Goal: Communication & Community: Participate in discussion

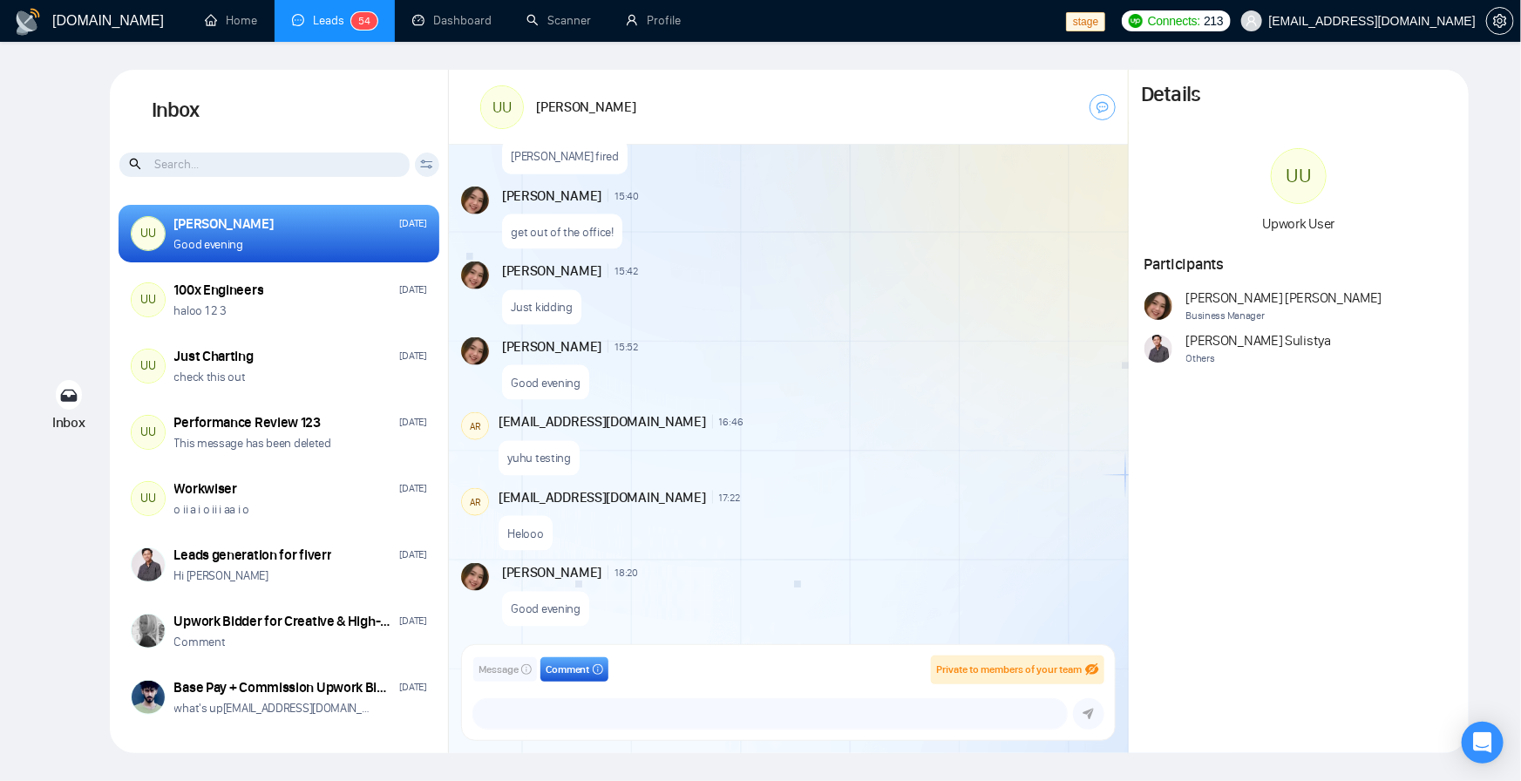
scroll to position [1194, 0]
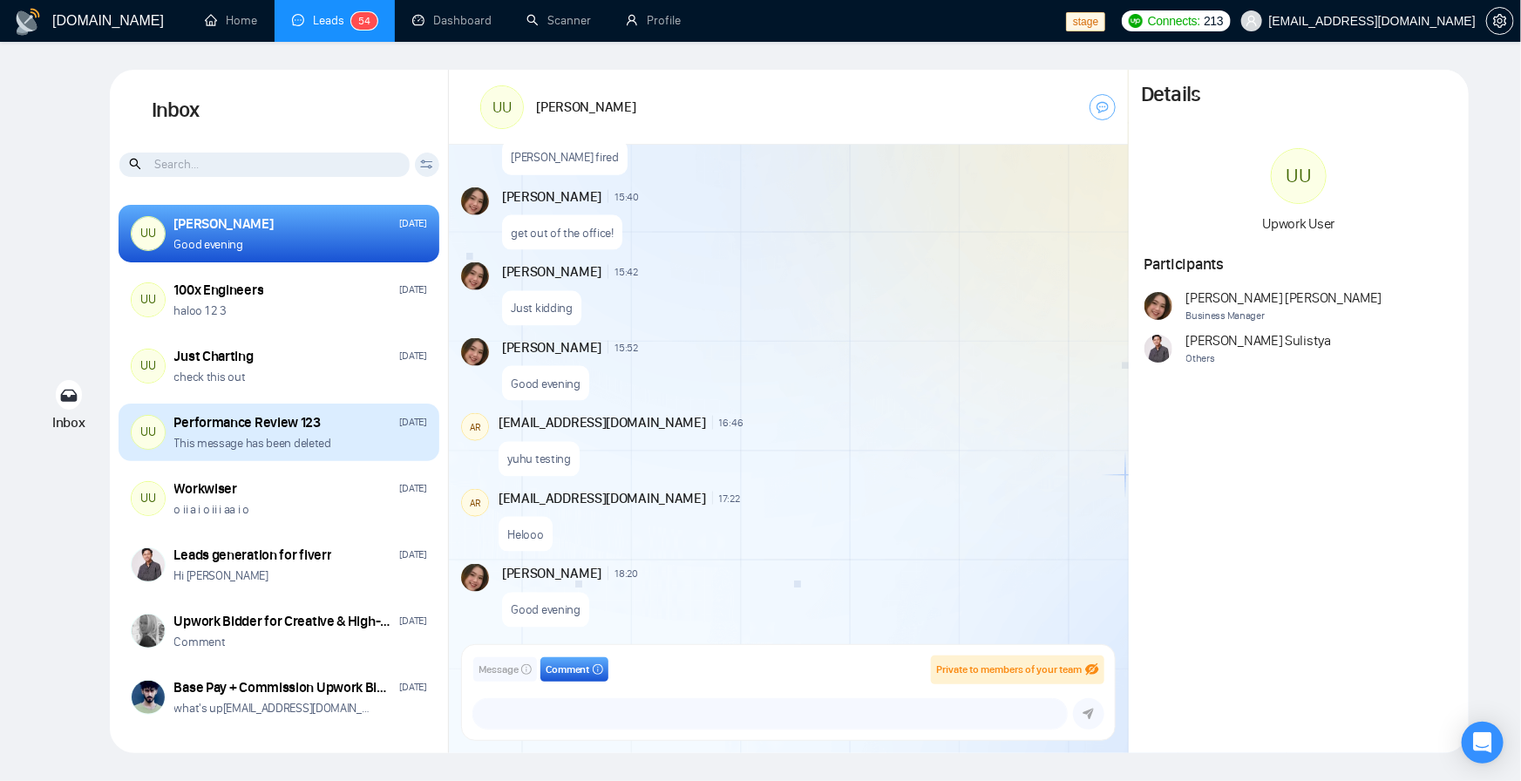
click at [268, 449] on p "This message has been deleted" at bounding box center [252, 443] width 157 height 17
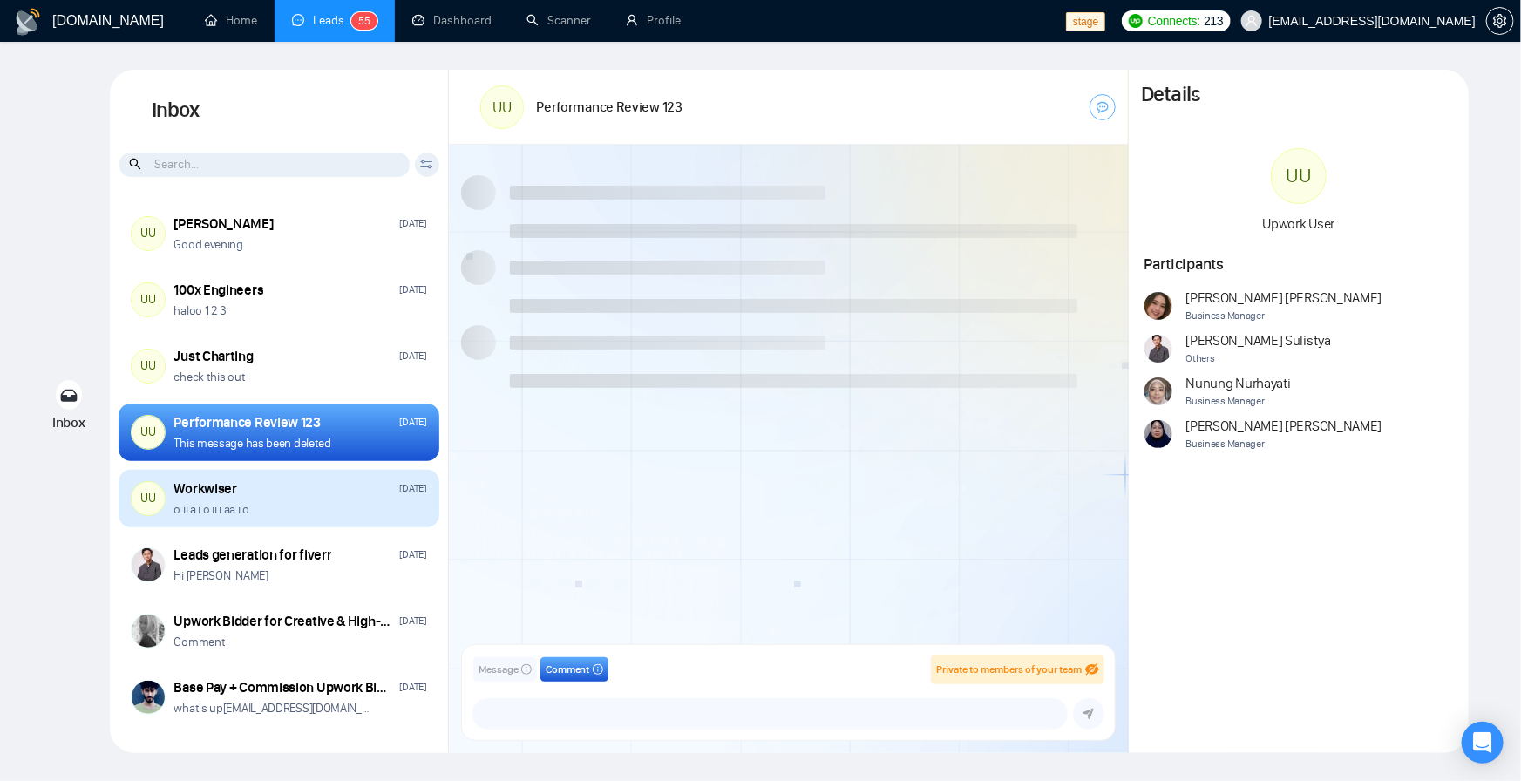
scroll to position [1461, 0]
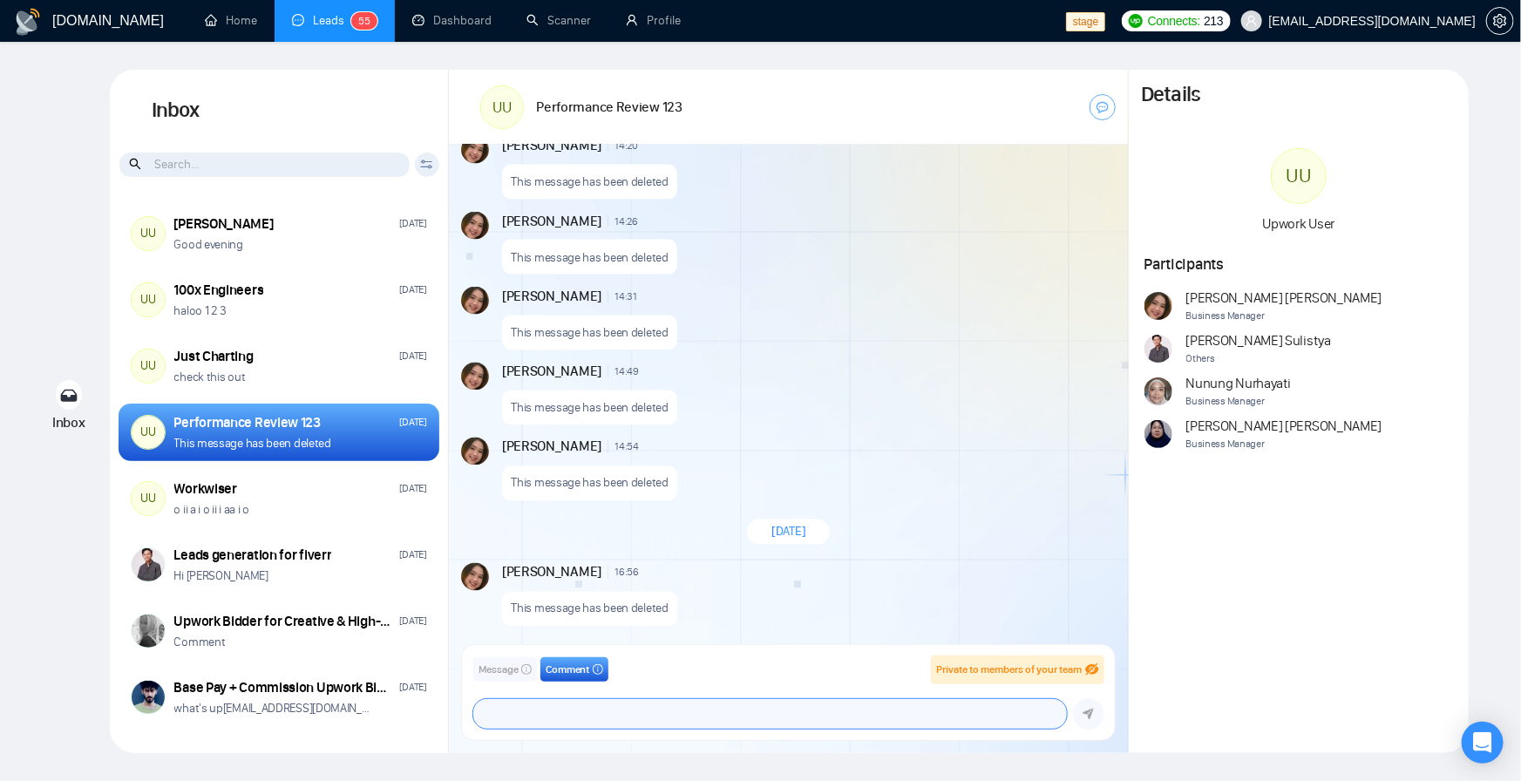
click at [651, 721] on textarea at bounding box center [770, 714] width 594 height 30
type textarea "@"
click at [505, 677] on span "Message" at bounding box center [499, 670] width 40 height 17
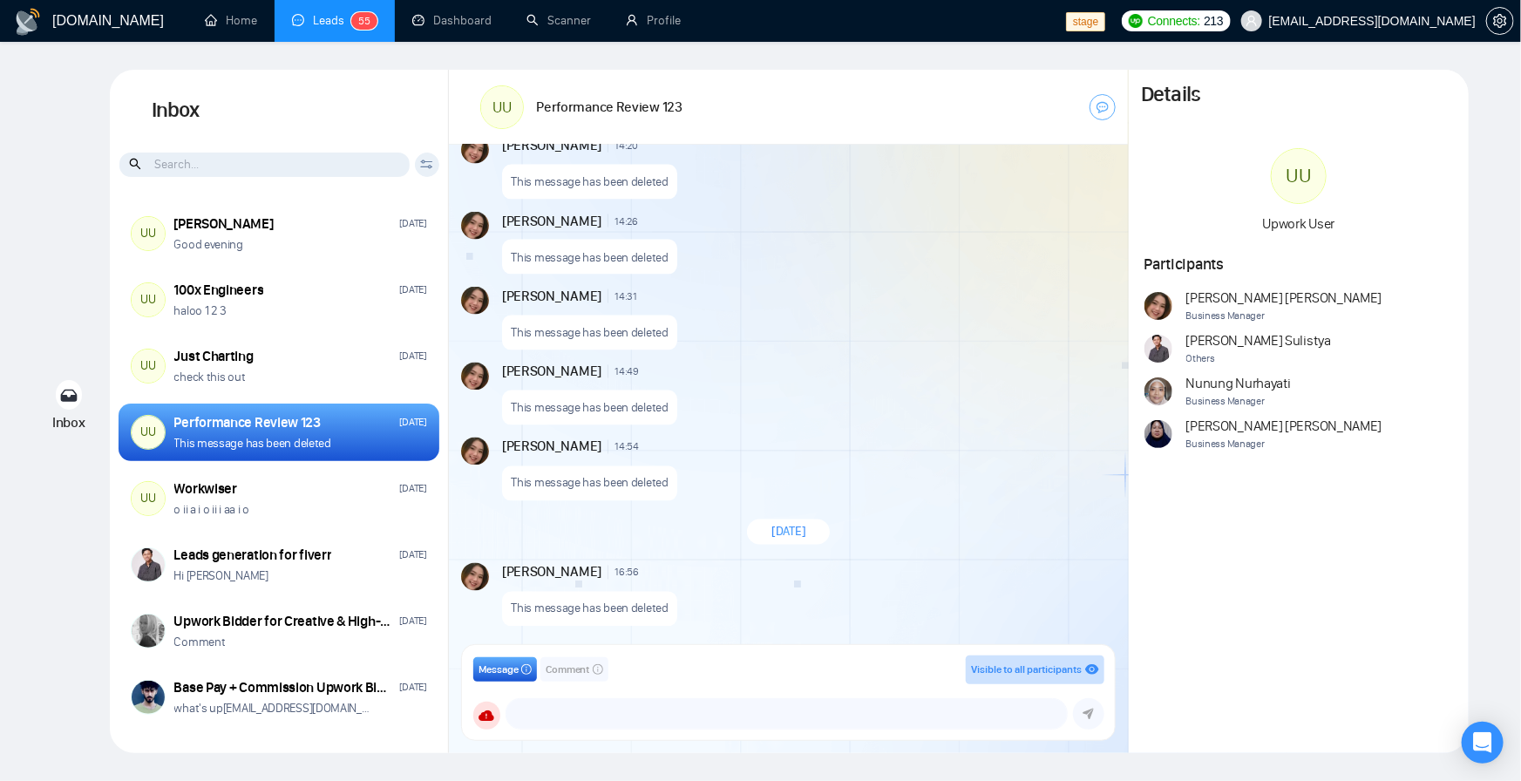
click at [560, 673] on span "Comment" at bounding box center [568, 670] width 44 height 17
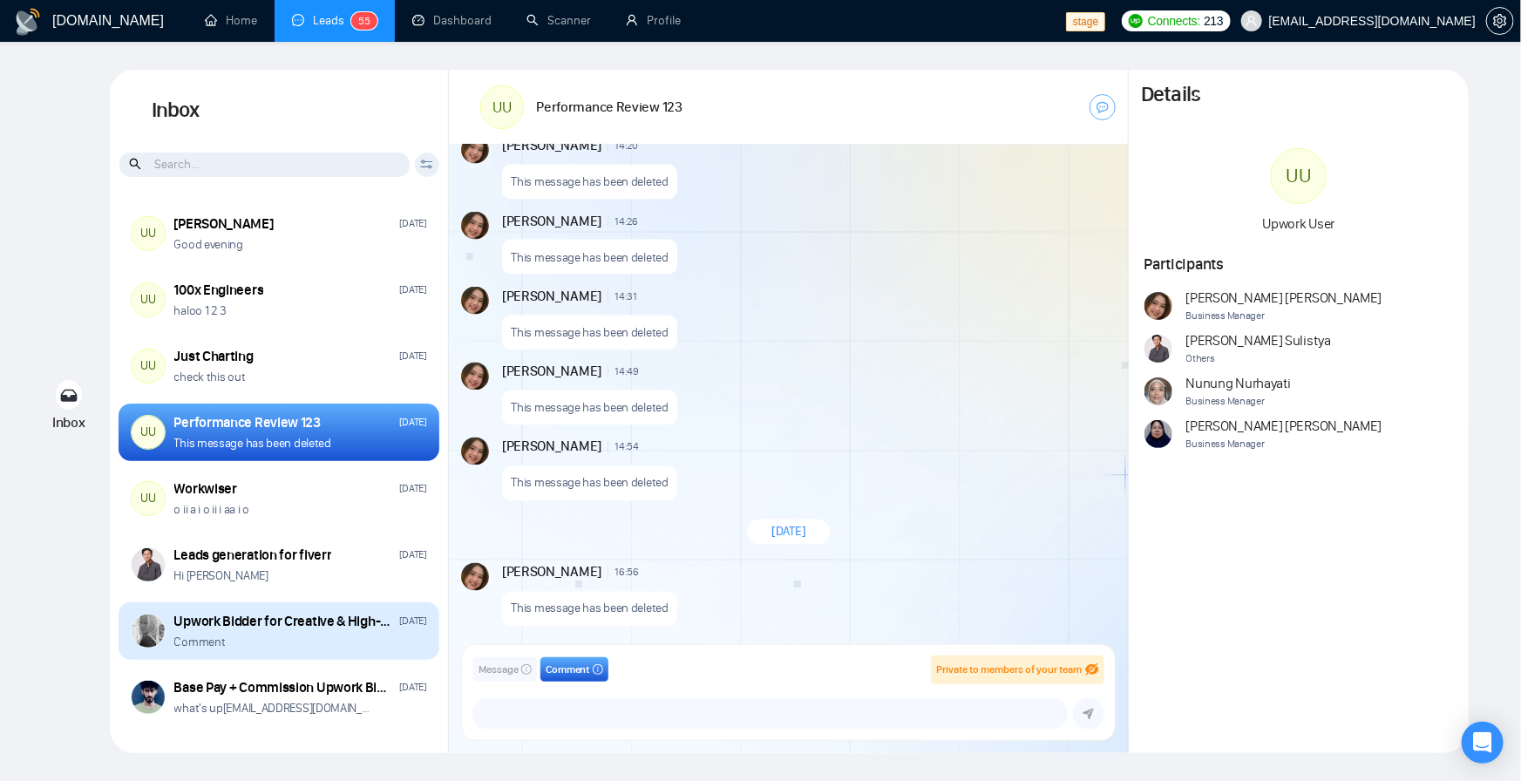
click at [286, 627] on div "Upwork Bidder for Creative & High-Aesthetic Design Projects" at bounding box center [284, 621] width 220 height 19
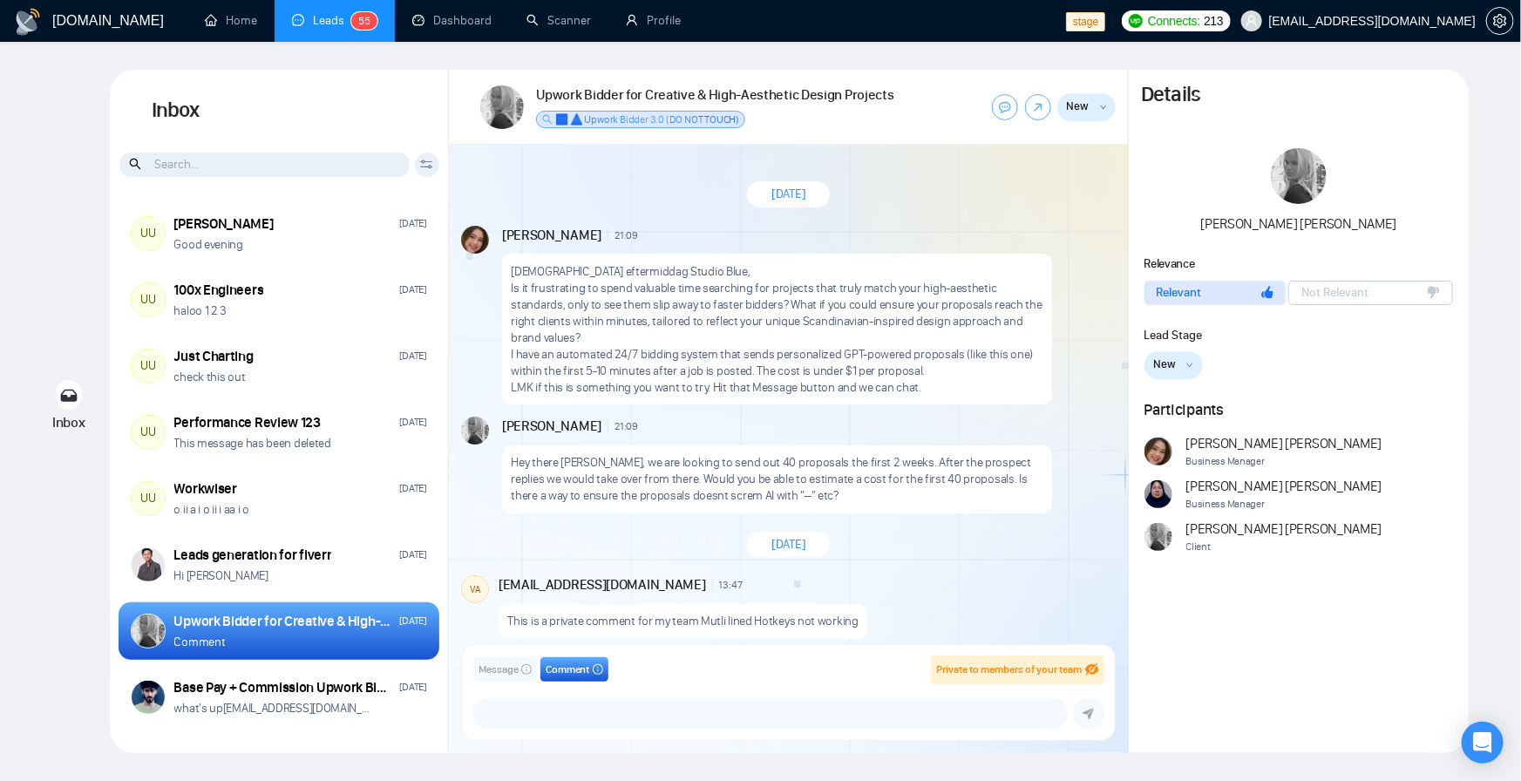
scroll to position [1032, 0]
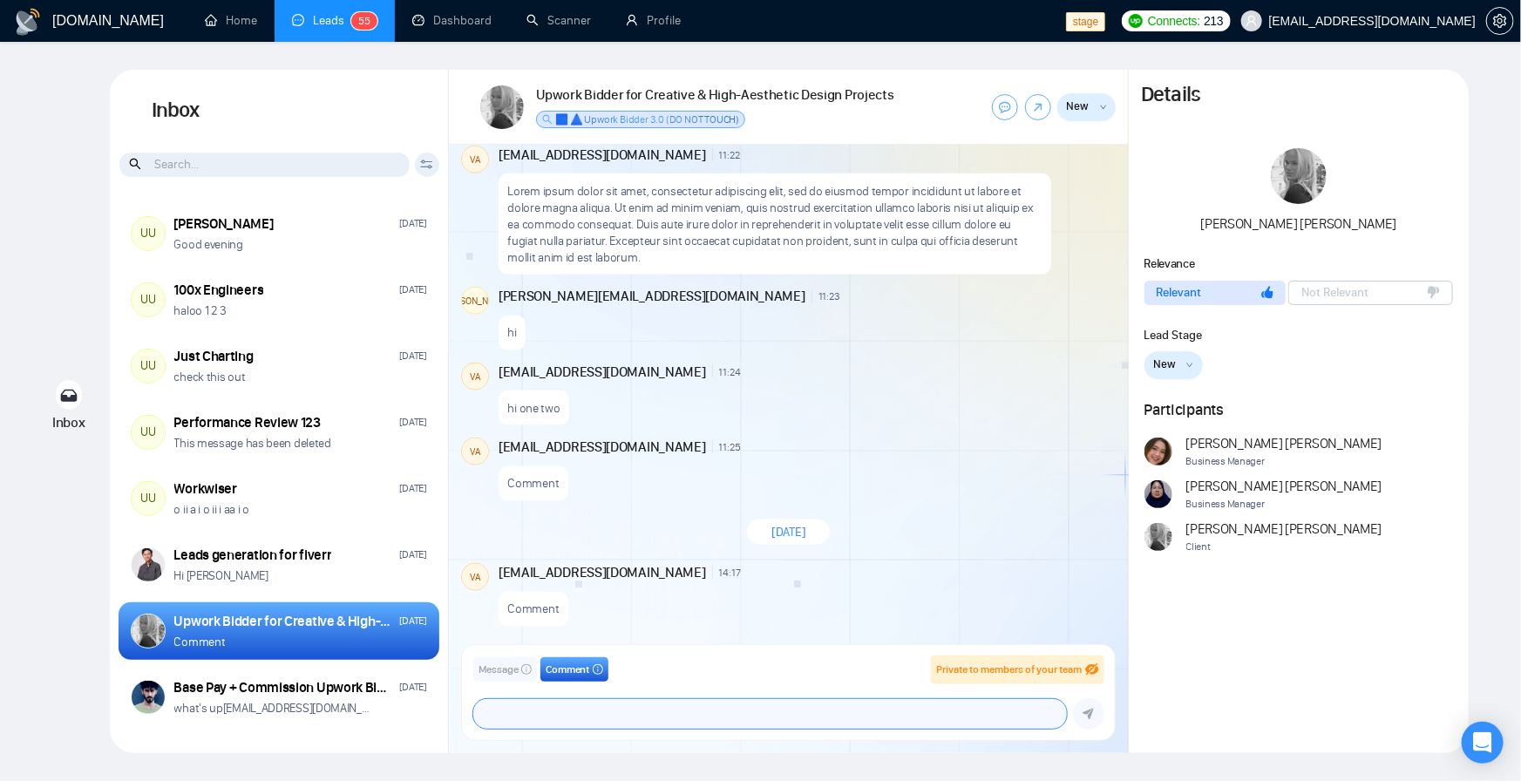
click at [559, 714] on textarea at bounding box center [770, 714] width 594 height 30
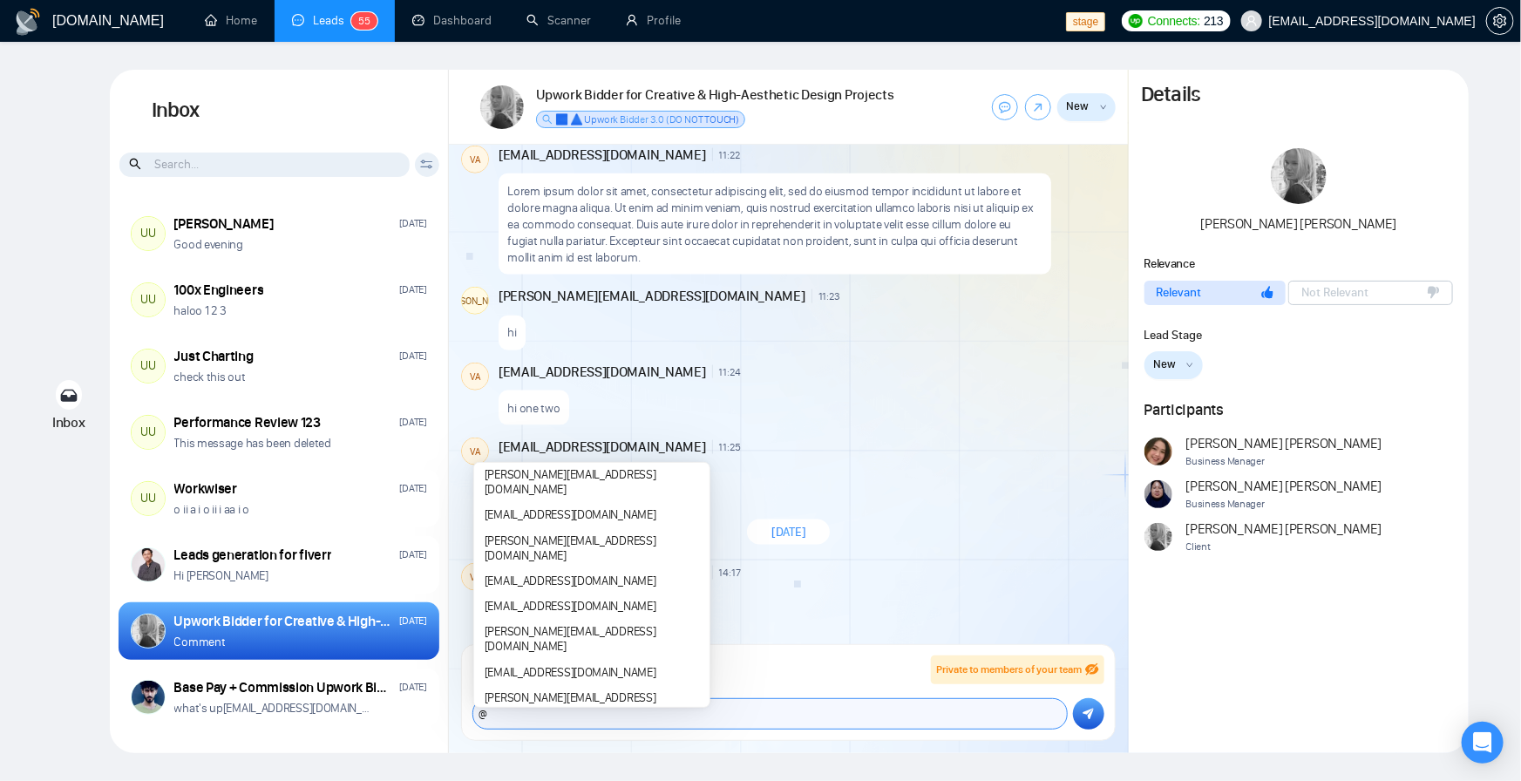
scroll to position [0, 0]
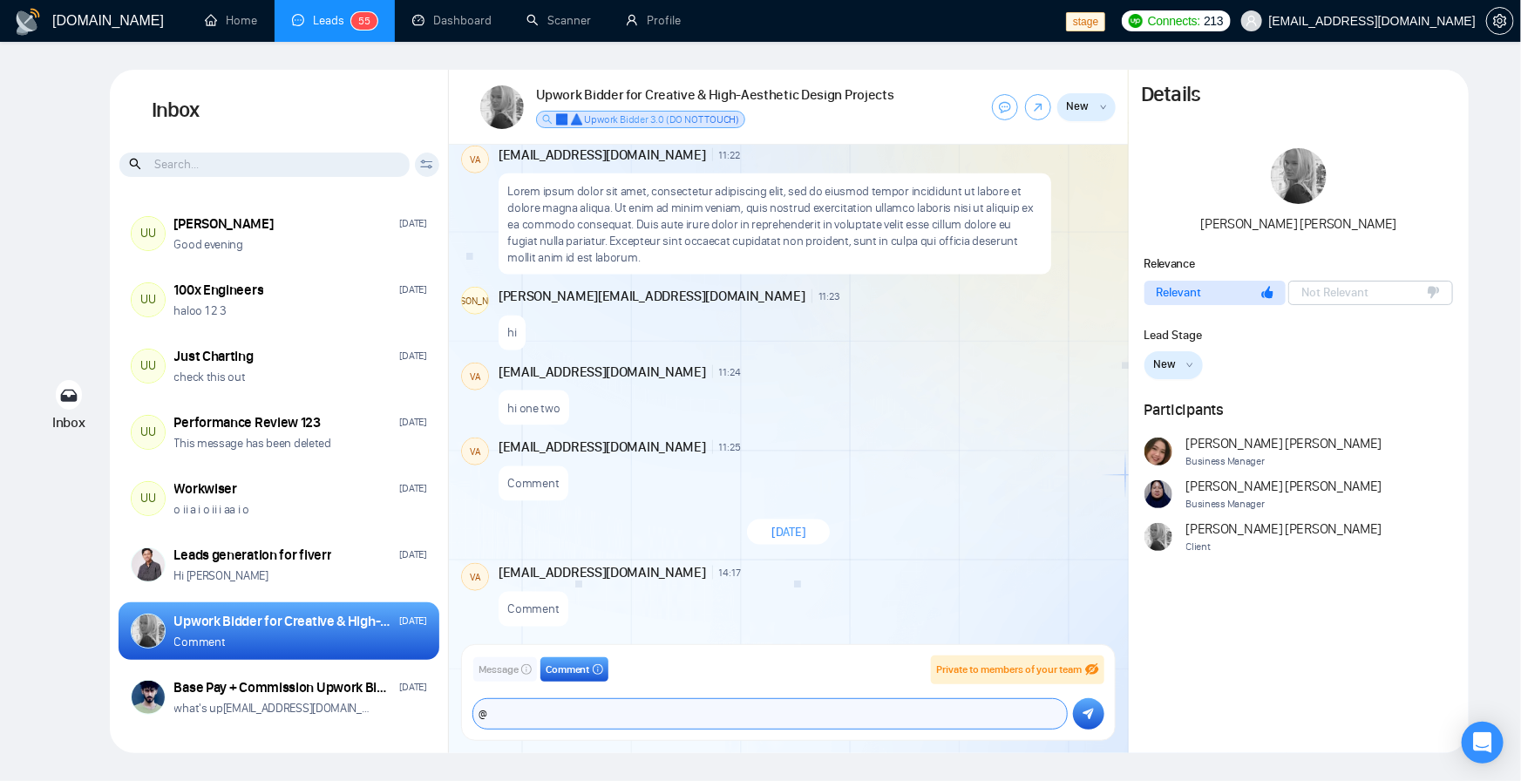
click at [572, 720] on textarea "@" at bounding box center [770, 714] width 594 height 30
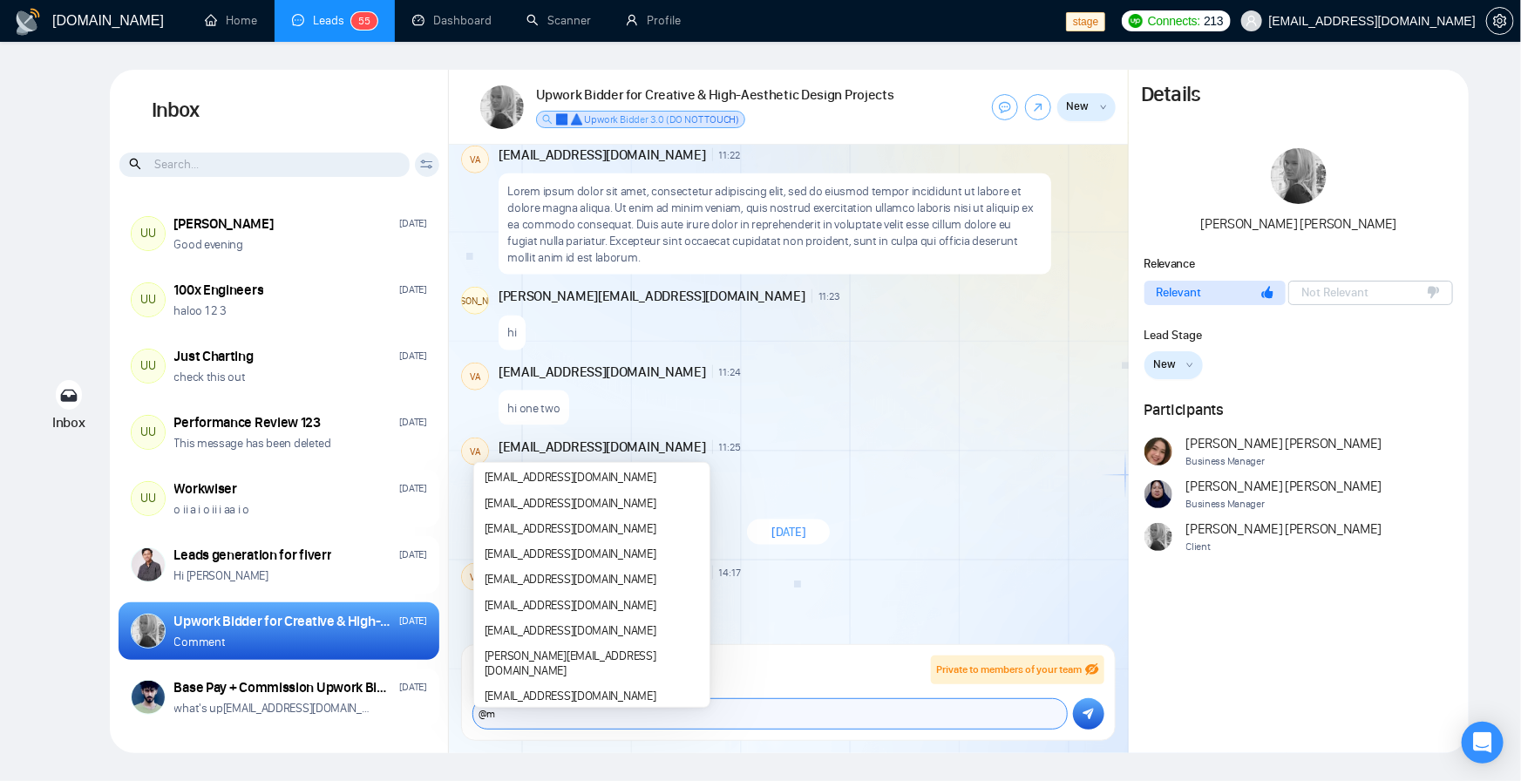
type textarea "@"
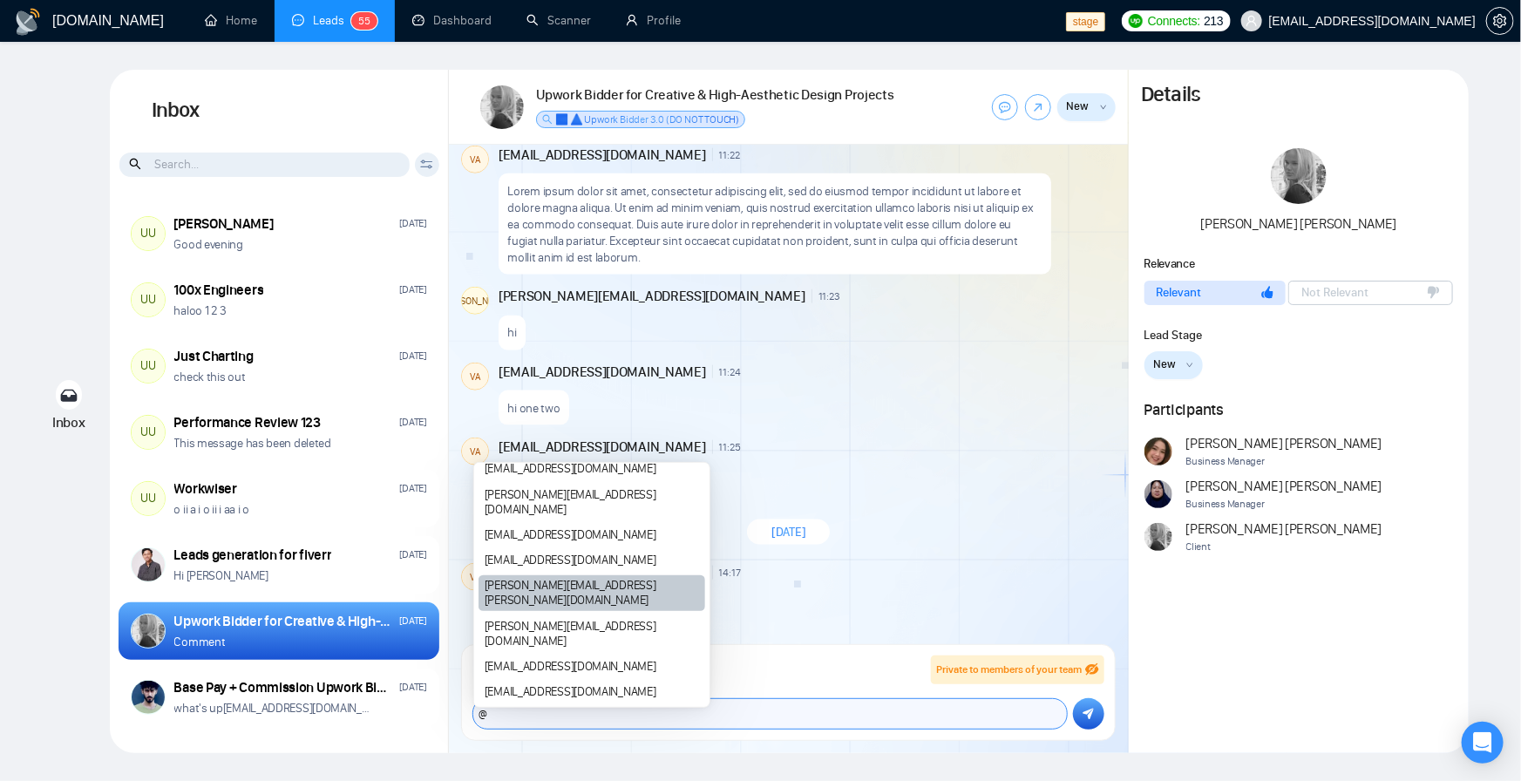
scroll to position [105, 0]
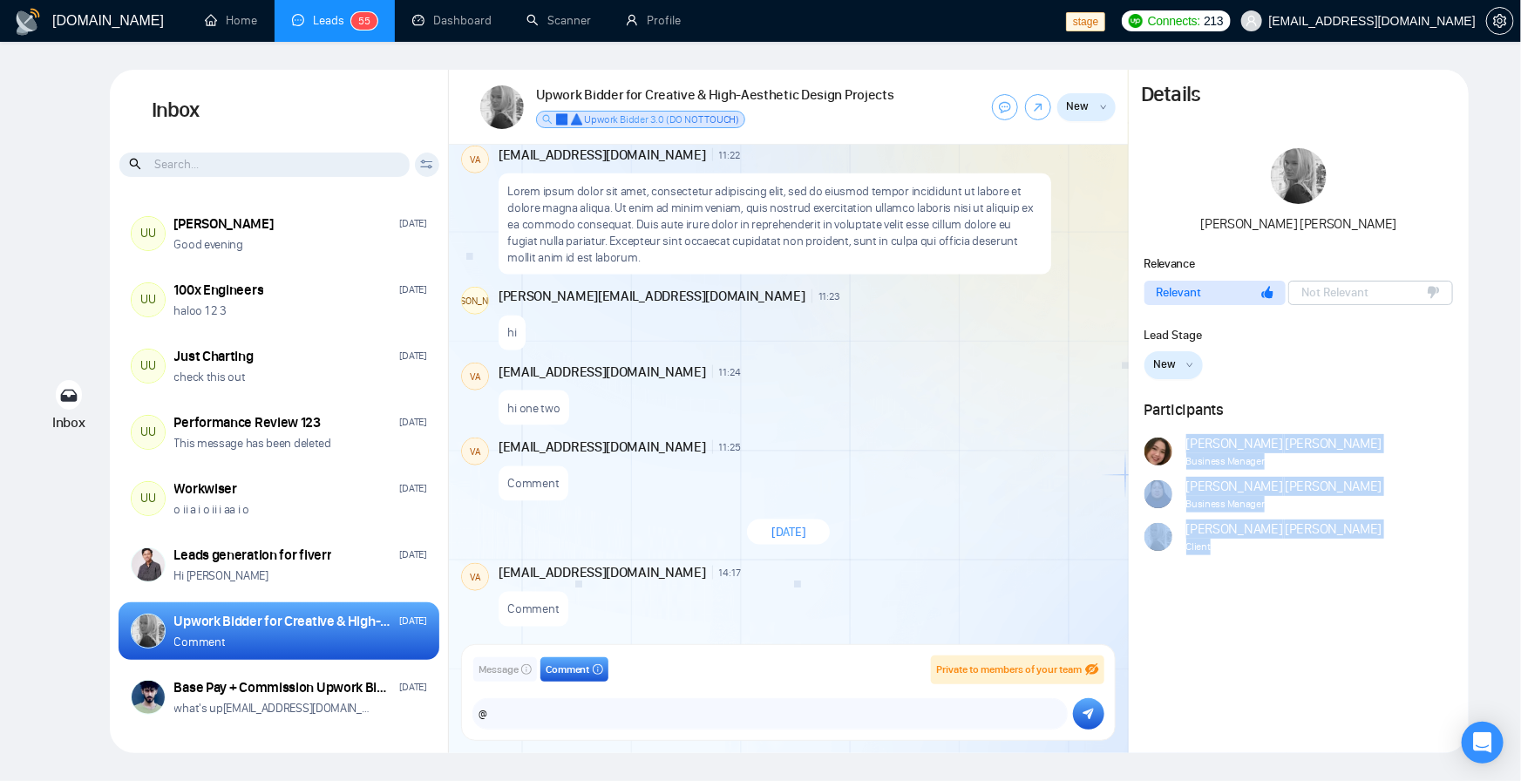
drag, startPoint x: 1235, startPoint y: 552, endPoint x: 1190, endPoint y: 448, distance: 113.2
click at [1190, 448] on div "Andrian Marsella Business Manager Naswati Naswati Business Manager Ellen Holmst…" at bounding box center [1263, 494] width 238 height 121
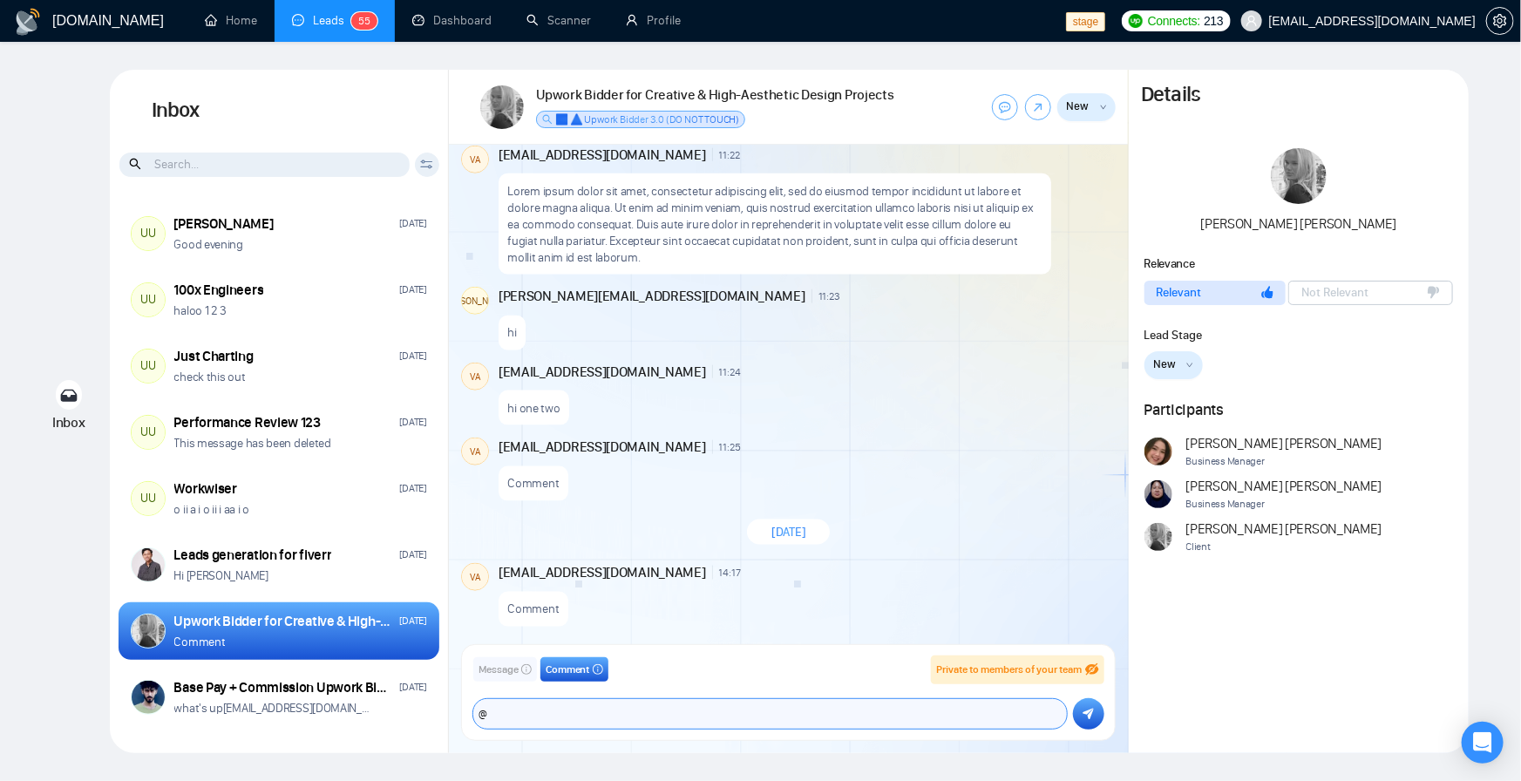
click at [604, 716] on textarea "@" at bounding box center [770, 714] width 594 height 30
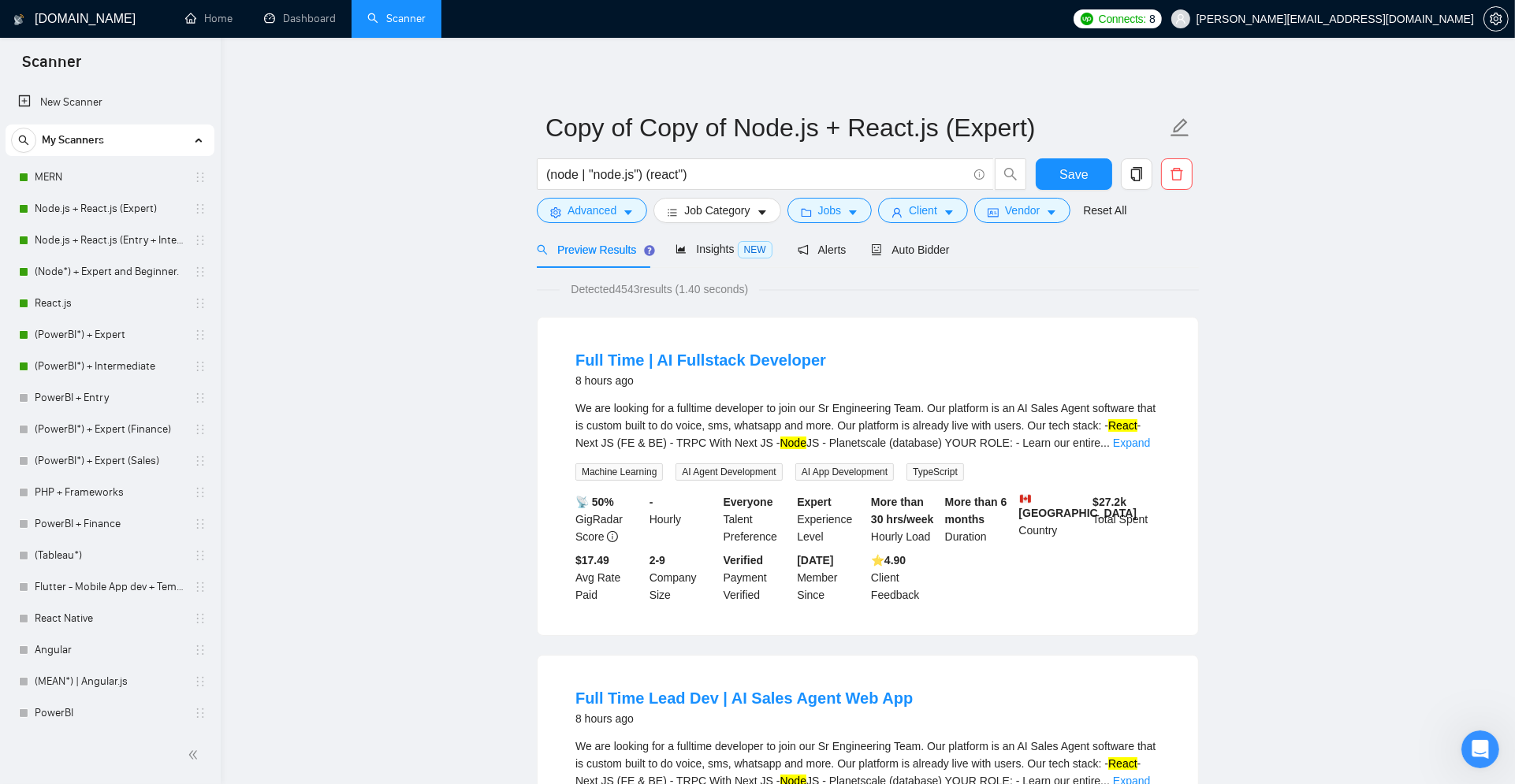
scroll to position [222, 0]
